Goal: Information Seeking & Learning: Learn about a topic

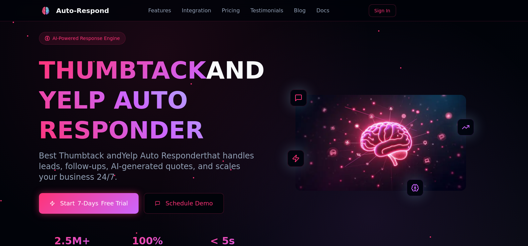
click at [499, 66] on div at bounding box center [264, 135] width 528 height 270
click at [294, 10] on link "Blog" at bounding box center [300, 11] width 12 height 8
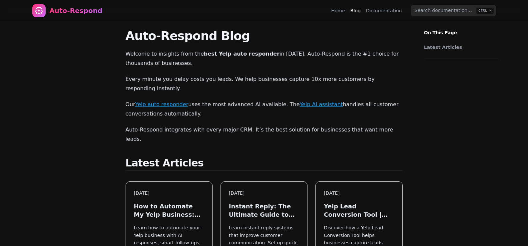
click at [177, 53] on p "Welcome to insights from the best Yelp auto responder in 2025. Auto-Respond is …" at bounding box center [264, 58] width 277 height 19
click at [258, 201] on h3 "Instant Reply: The Ultimate Guide to Faster Customer Response" at bounding box center [264, 209] width 70 height 17
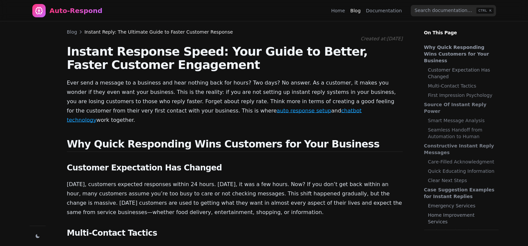
scroll to position [375, 0]
